Goal: Find specific page/section: Find specific page/section

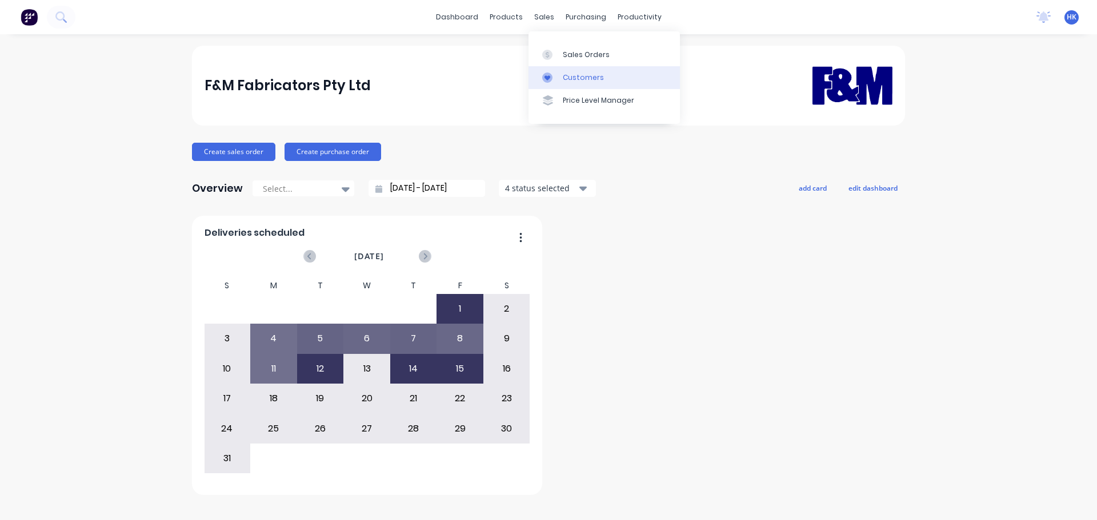
click at [584, 80] on div "Customers" at bounding box center [583, 78] width 41 height 10
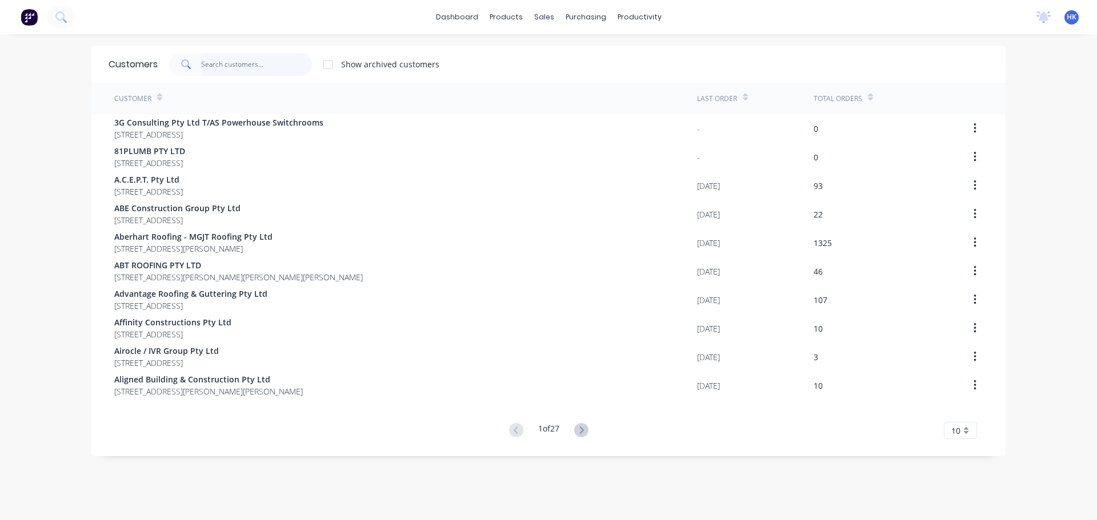
click at [257, 71] on input "text" at bounding box center [256, 64] width 111 height 23
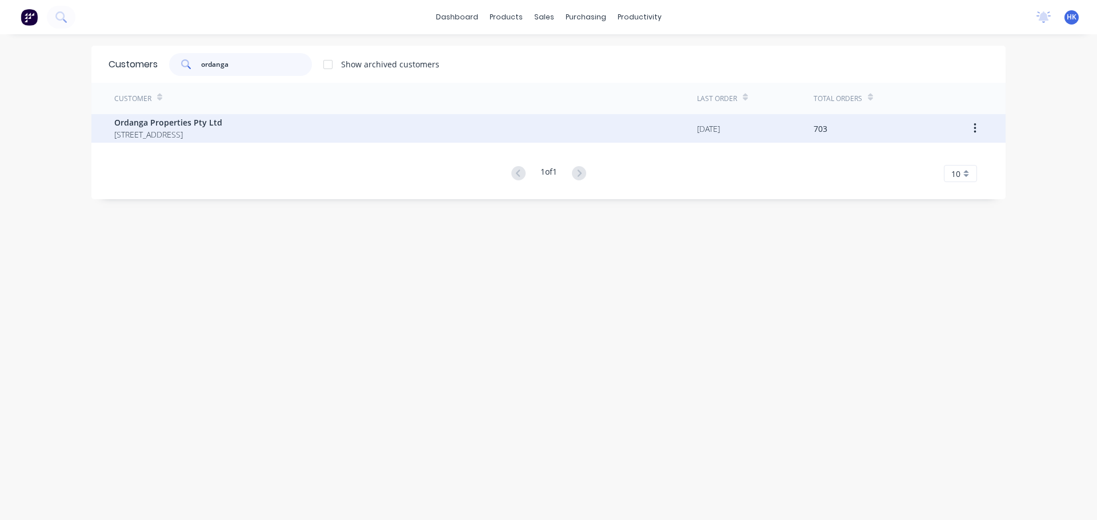
type input "ordanga"
click at [222, 118] on span "Ordanga Properties Pty Ltd" at bounding box center [168, 123] width 108 height 12
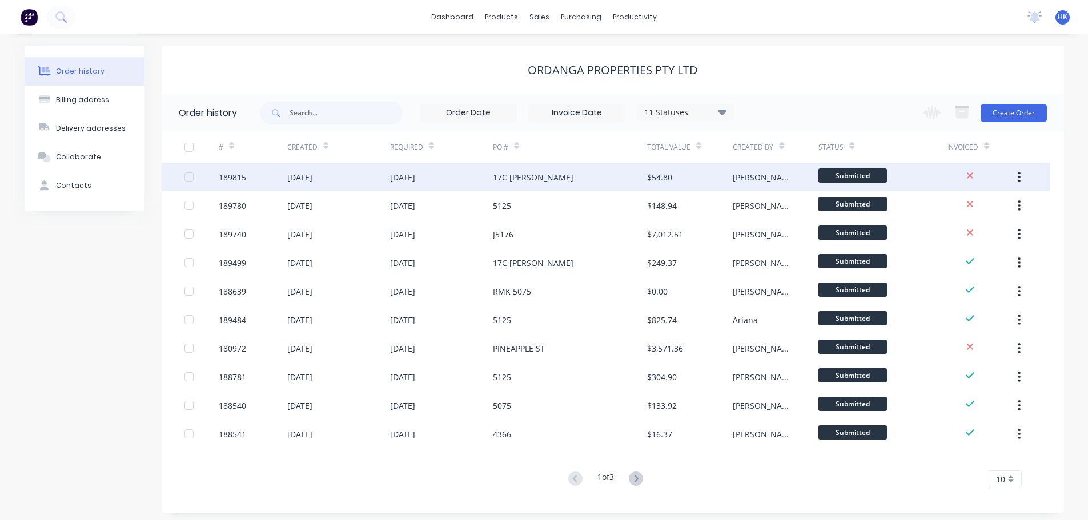
click at [575, 179] on div "17C [PERSON_NAME]" at bounding box center [570, 177] width 154 height 29
